Goal: Task Accomplishment & Management: Manage account settings

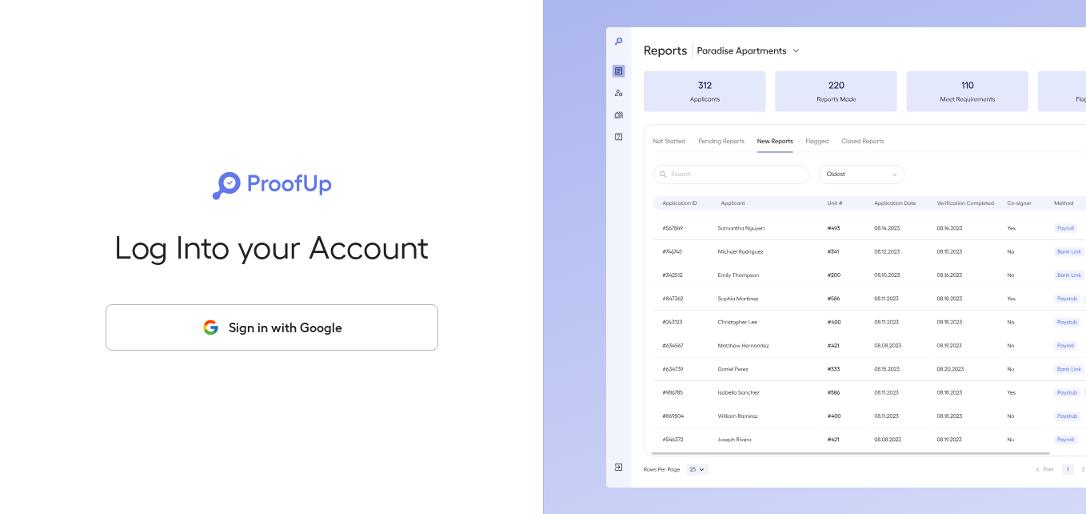
click at [282, 332] on button "Sign in with Google" at bounding box center [272, 327] width 333 height 46
click at [274, 326] on button "Sign in with Google" at bounding box center [272, 327] width 333 height 46
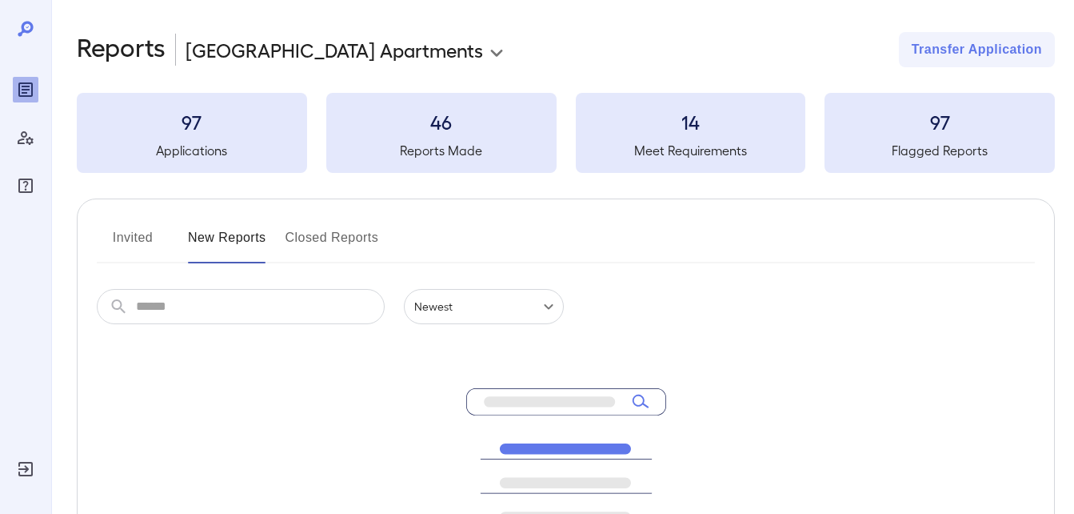
click at [308, 240] on button "Closed Reports" at bounding box center [333, 244] width 94 height 38
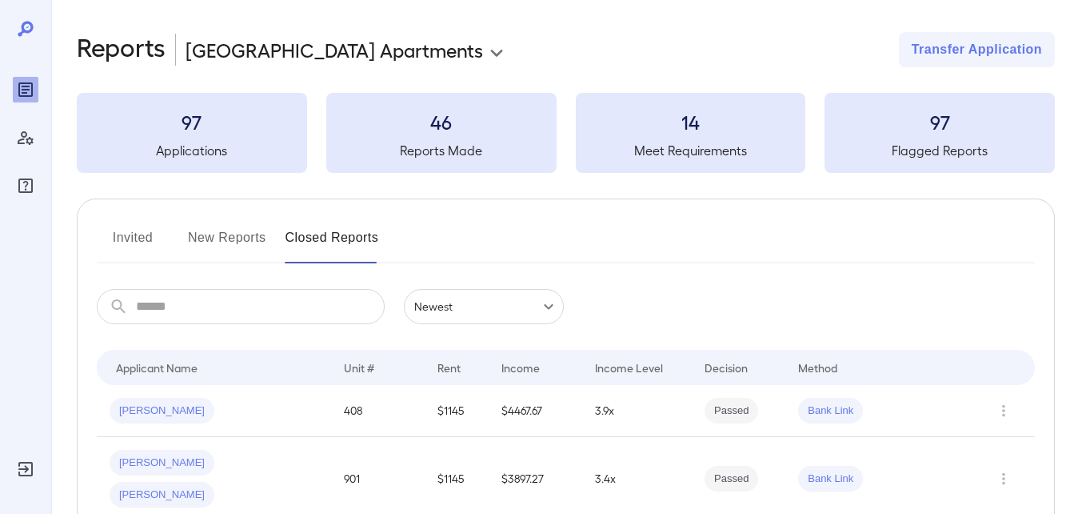
scroll to position [160, 0]
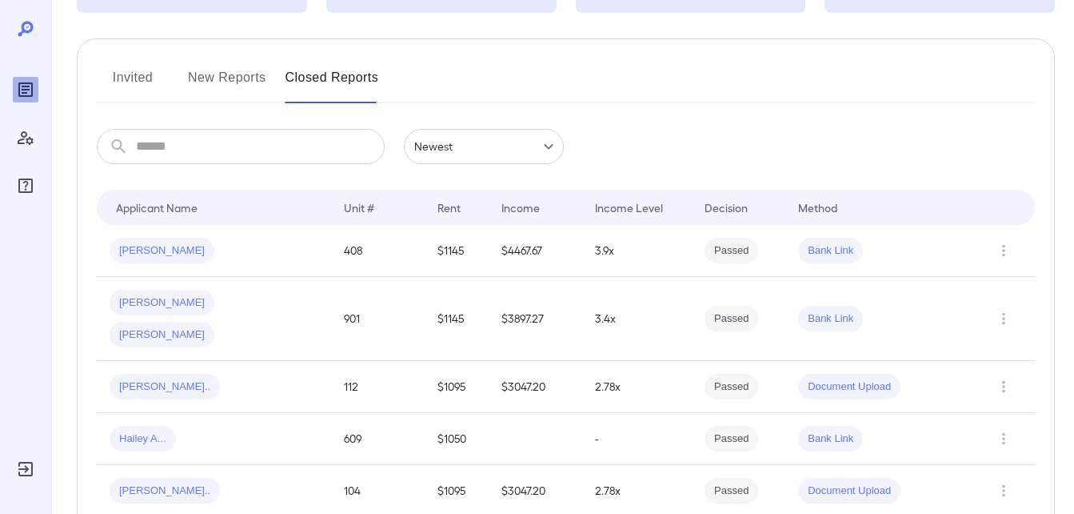
click at [147, 87] on button "Invited" at bounding box center [133, 84] width 72 height 38
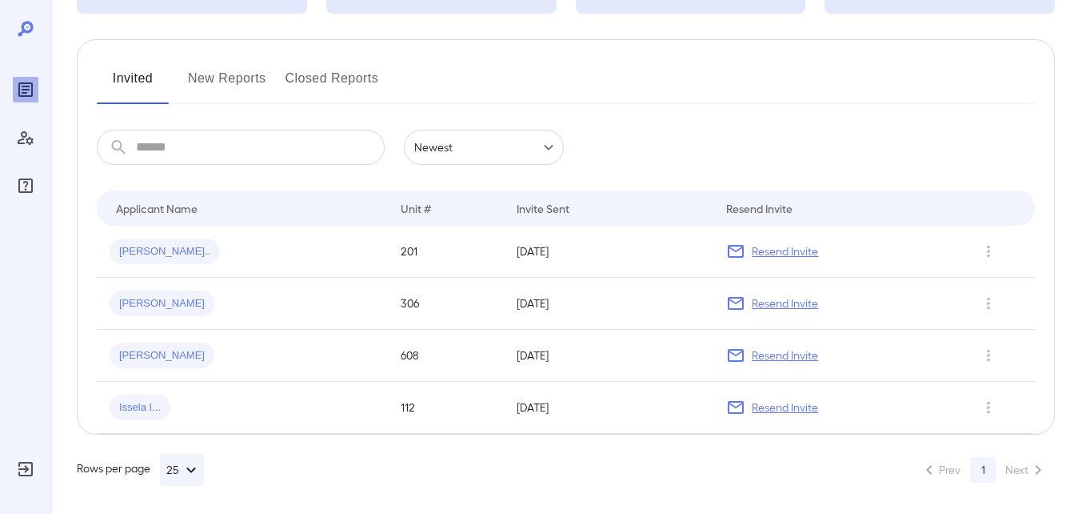
scroll to position [160, 0]
click at [231, 86] on button "New Reports" at bounding box center [227, 84] width 78 height 38
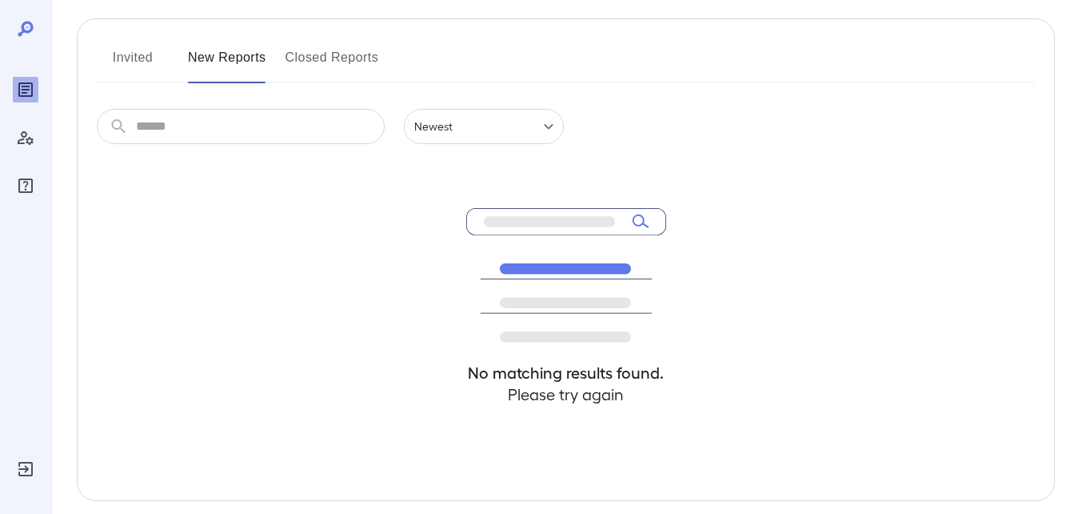
scroll to position [90, 0]
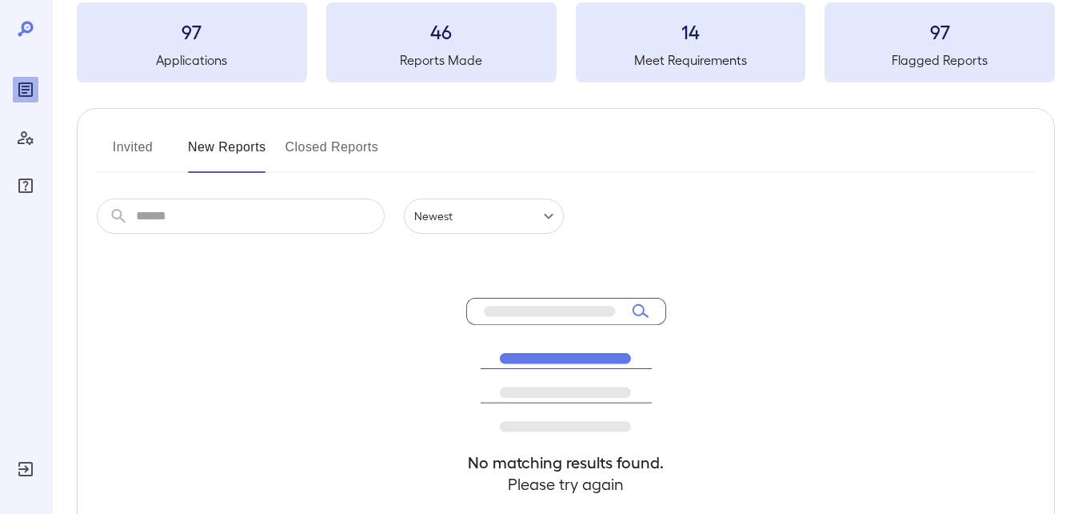
click at [325, 142] on button "Closed Reports" at bounding box center [333, 153] width 94 height 38
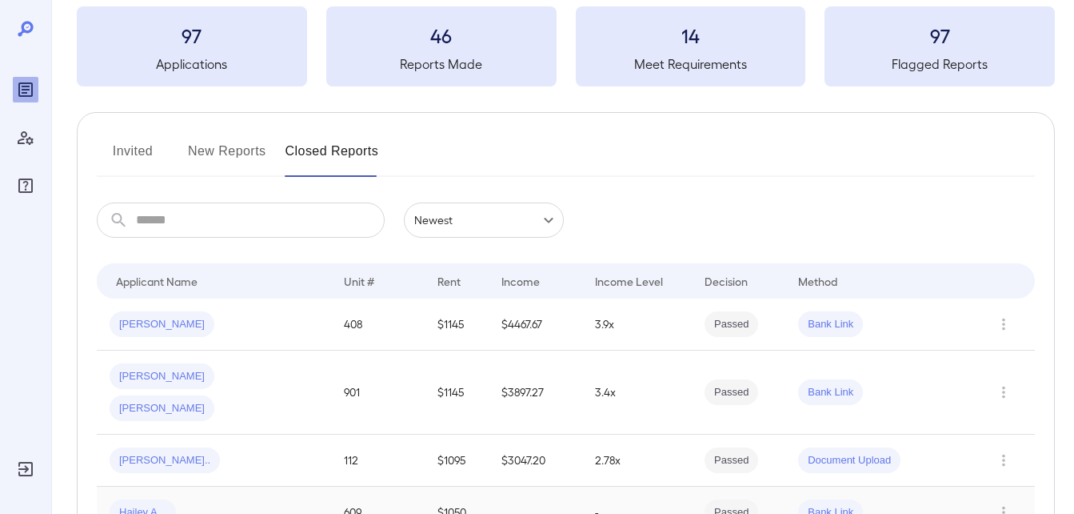
scroll to position [80, 0]
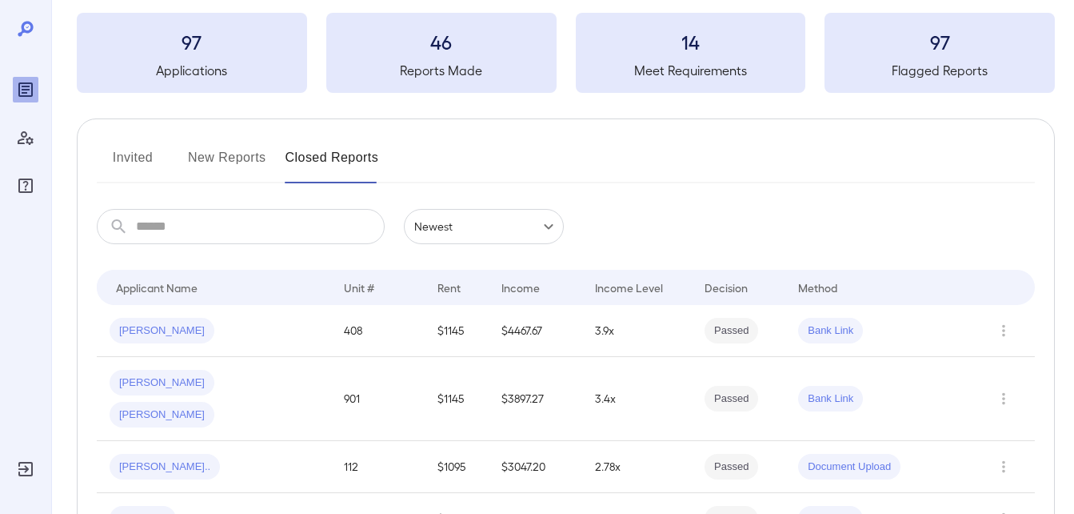
click at [143, 150] on button "Invited" at bounding box center [133, 164] width 72 height 38
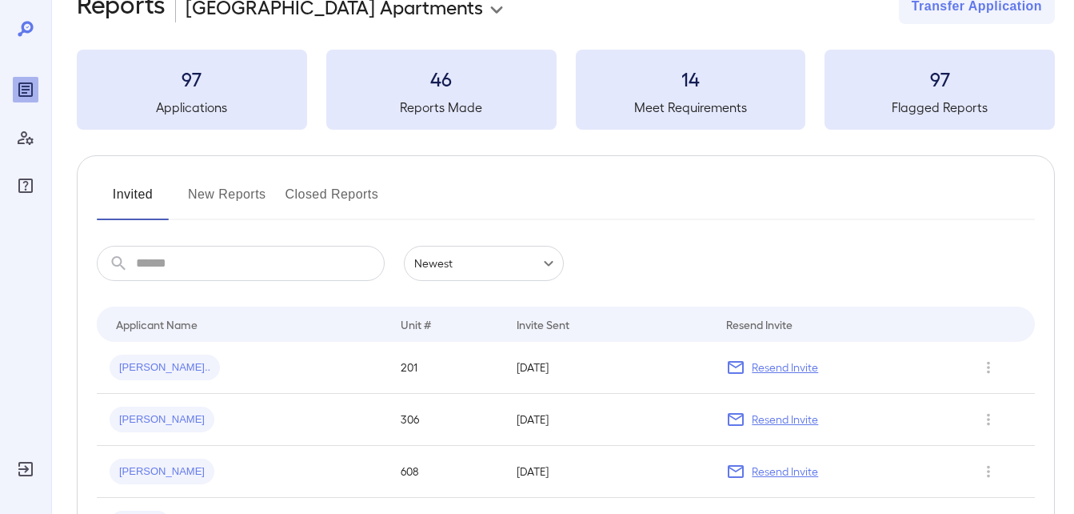
scroll to position [160, 0]
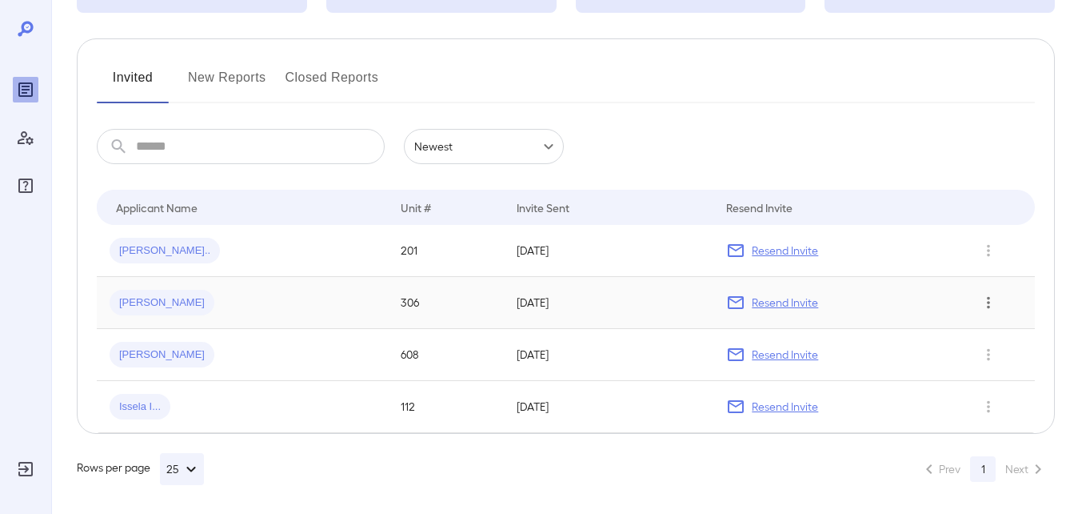
click at [985, 306] on icon "Row Actions" at bounding box center [989, 302] width 18 height 19
click at [985, 368] on li "Remove Application" at bounding box center [1010, 360] width 126 height 26
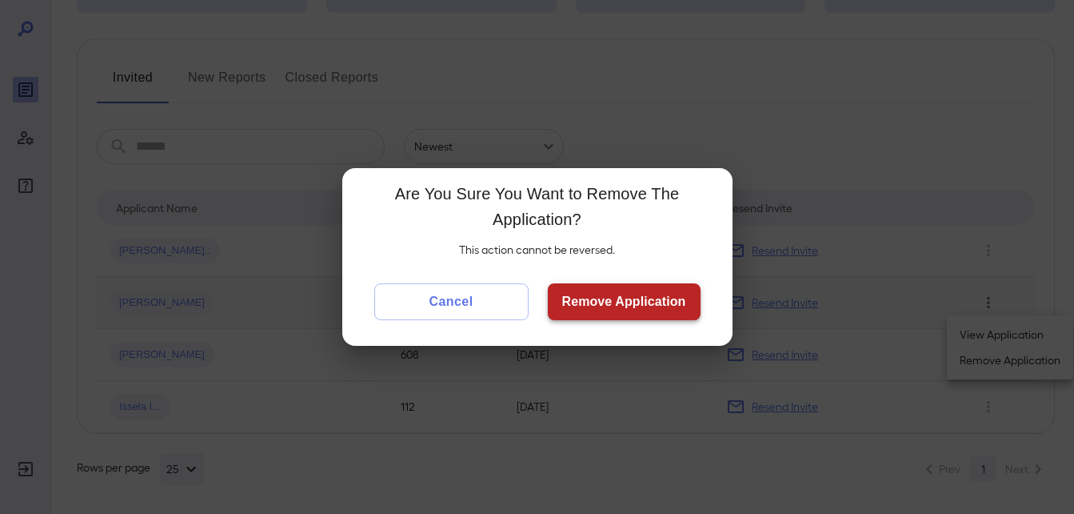
click at [635, 313] on button "Remove Application" at bounding box center [624, 301] width 153 height 37
click at [582, 301] on button "Remove Application" at bounding box center [624, 301] width 153 height 37
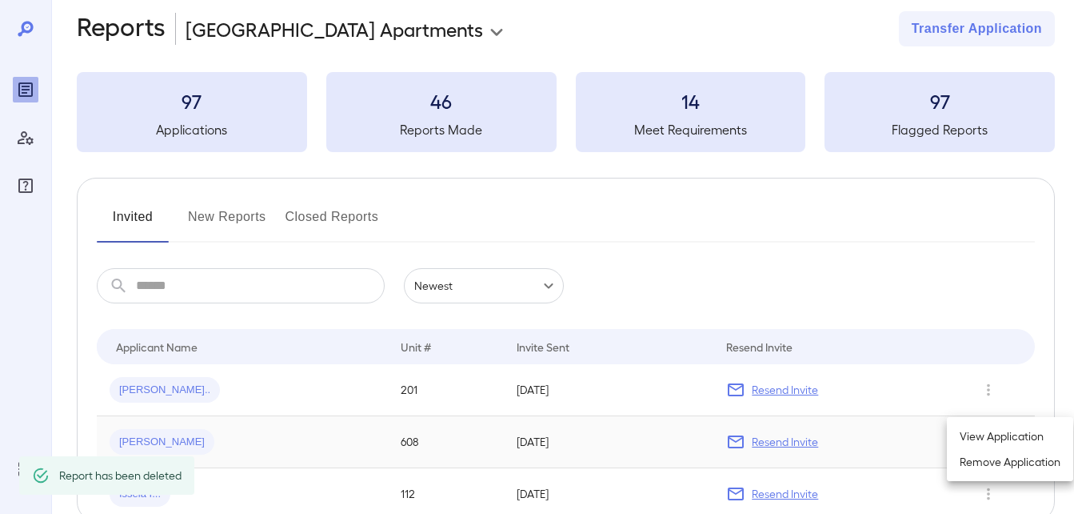
scroll to position [0, 0]
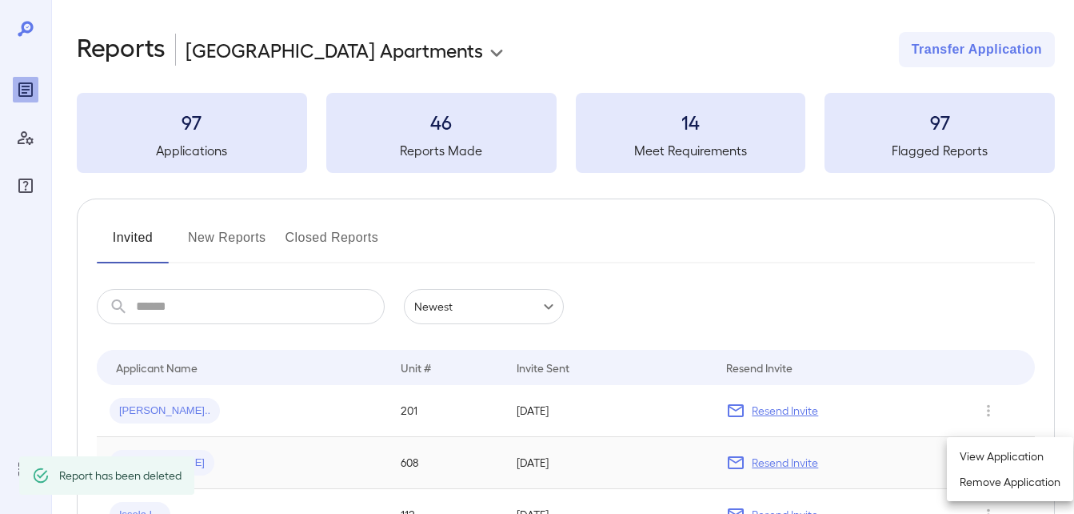
drag, startPoint x: 226, startPoint y: 254, endPoint x: 226, endPoint y: 245, distance: 8.8
click at [226, 247] on div at bounding box center [537, 257] width 1074 height 514
click at [228, 242] on button "New Reports" at bounding box center [227, 244] width 78 height 38
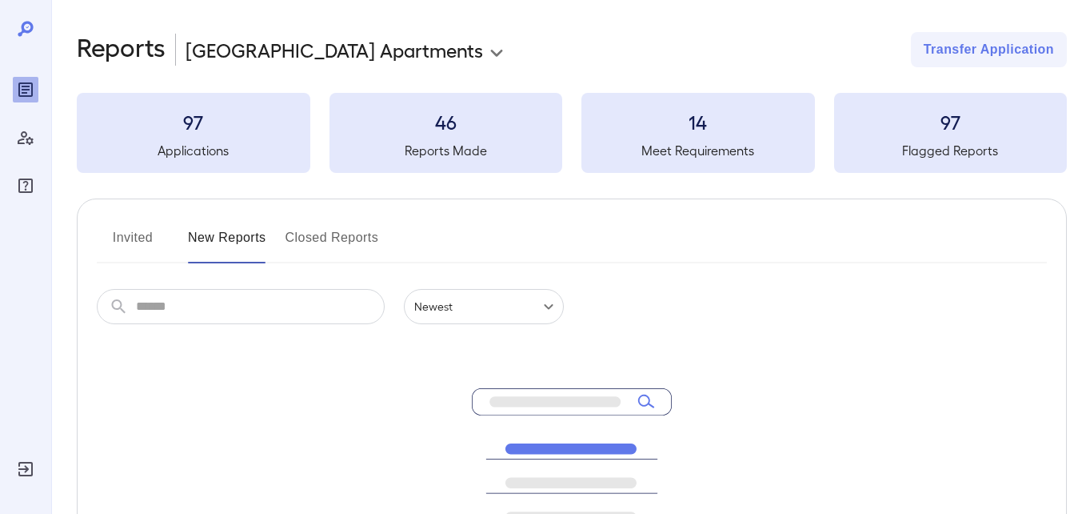
click at [430, 39] on body "**********" at bounding box center [543, 257] width 1086 height 514
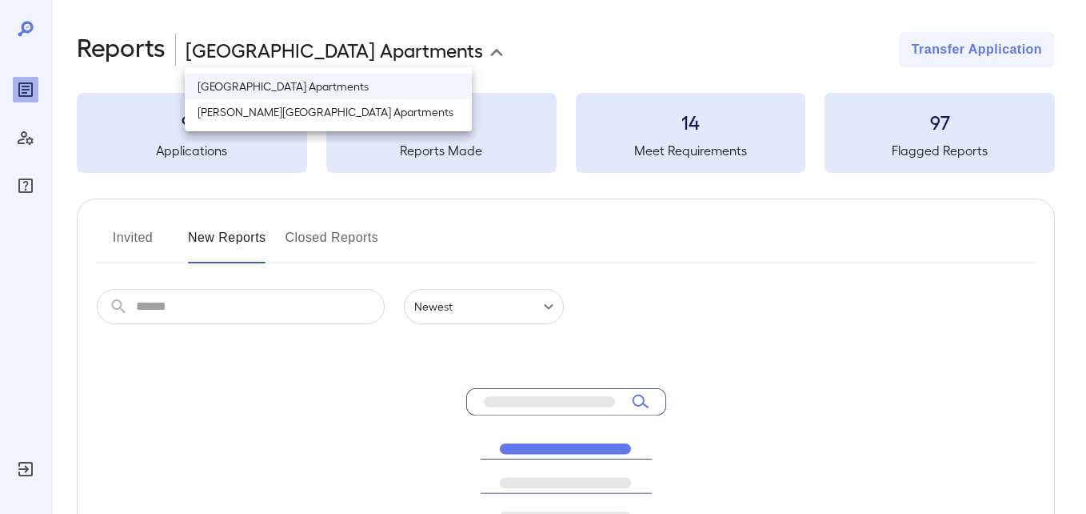
click at [382, 114] on li "[PERSON_NAME][GEOGRAPHIC_DATA] Apartments" at bounding box center [328, 112] width 287 height 26
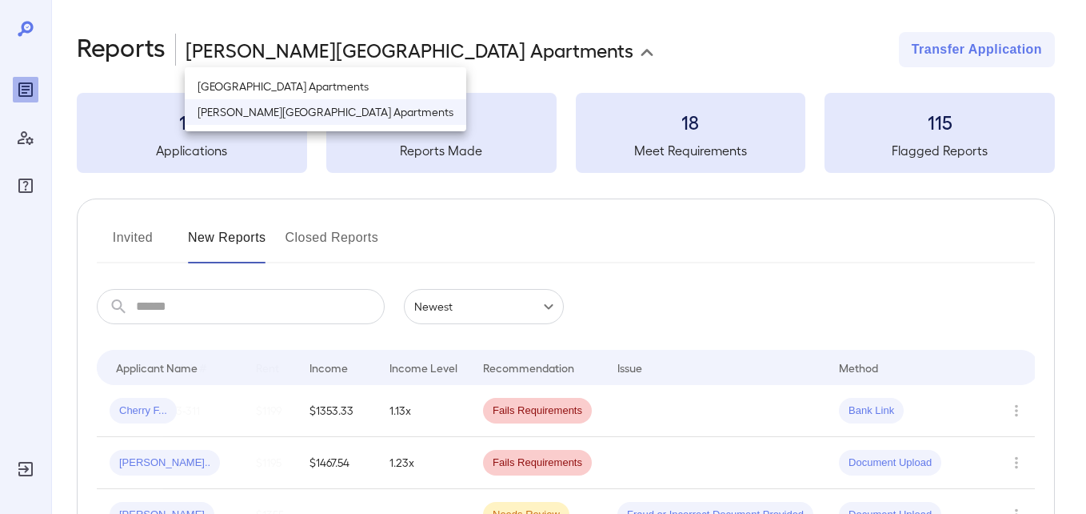
click at [431, 58] on body "**********" at bounding box center [543, 257] width 1086 height 514
click at [399, 95] on li "[GEOGRAPHIC_DATA] Apartments" at bounding box center [326, 87] width 282 height 26
type input "**********"
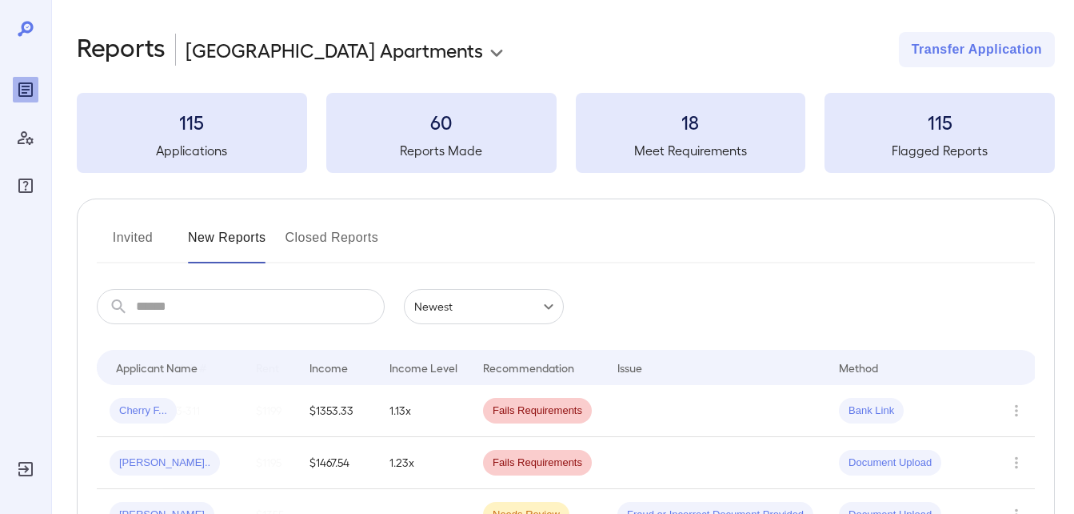
scroll to position [0, 122]
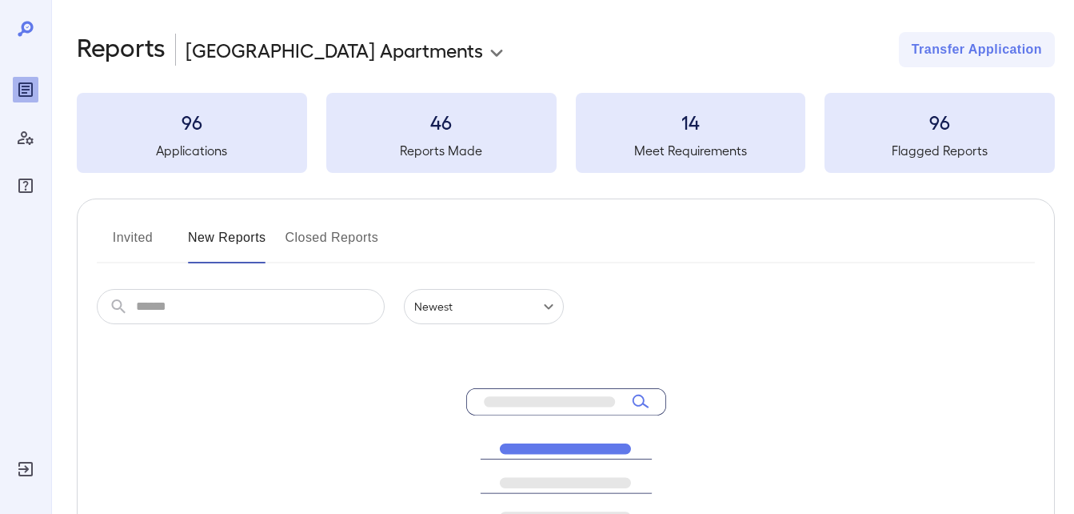
click at [108, 257] on button "Invited" at bounding box center [133, 244] width 72 height 38
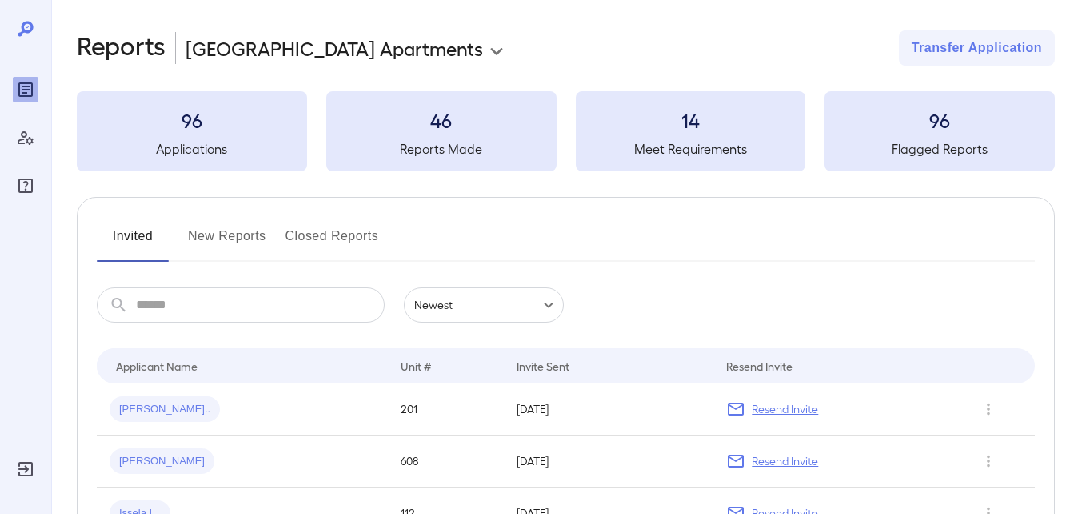
scroll to position [80, 0]
